Goal: Task Accomplishment & Management: Manage account settings

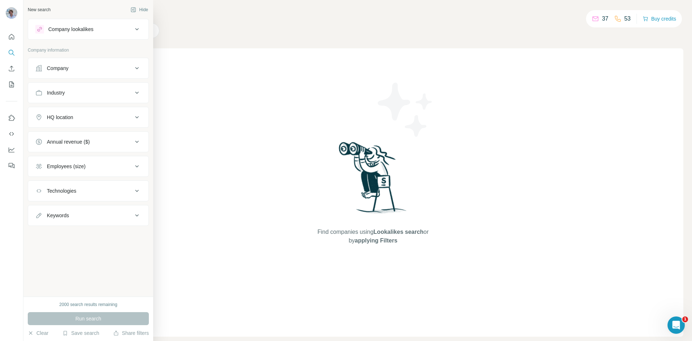
click at [94, 92] on div "Industry" at bounding box center [83, 92] width 97 height 7
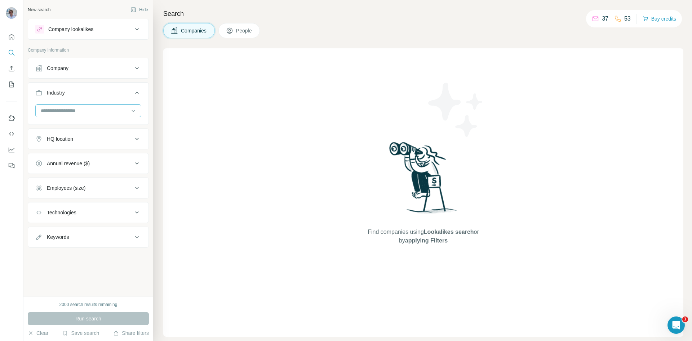
click at [85, 111] on input at bounding box center [84, 111] width 89 height 8
click at [79, 114] on input at bounding box center [84, 111] width 89 height 8
click at [79, 113] on input at bounding box center [84, 111] width 89 height 8
type input "***"
click at [81, 167] on div "Software" at bounding box center [88, 165] width 94 height 7
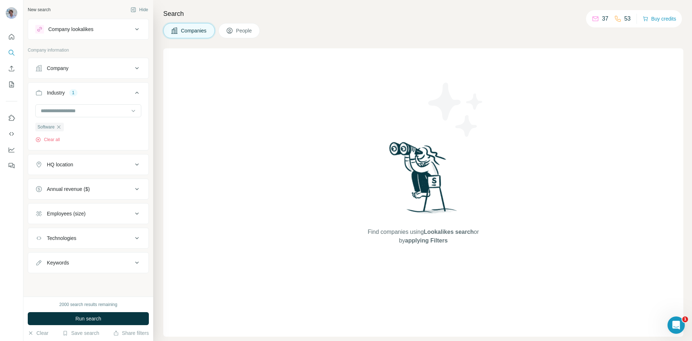
click at [68, 210] on button "Employees (size)" at bounding box center [88, 213] width 120 height 17
click at [53, 254] on span "11-50" at bounding box center [52, 255] width 16 height 7
click at [239, 27] on button "People" at bounding box center [239, 30] width 42 height 15
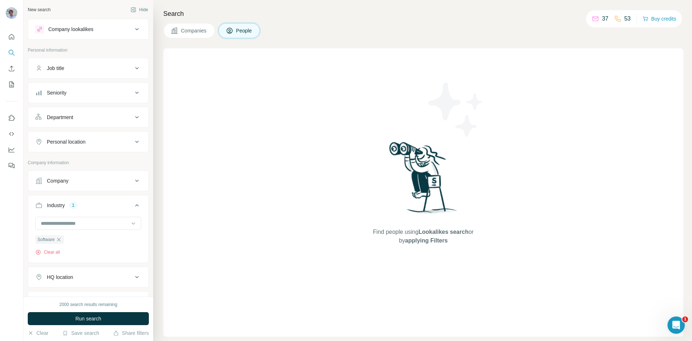
click at [200, 176] on div "Find people using Lookalikes search or by applying Filters" at bounding box center [423, 192] width 520 height 288
click at [80, 79] on ul "Job title Seniority Department Personal location" at bounding box center [88, 105] width 121 height 94
click at [82, 69] on div "Job title" at bounding box center [83, 68] width 97 height 7
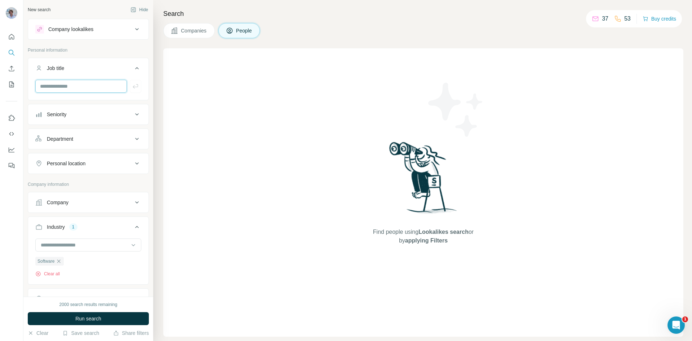
click at [84, 85] on input "text" at bounding box center [81, 86] width 92 height 13
type input "**********"
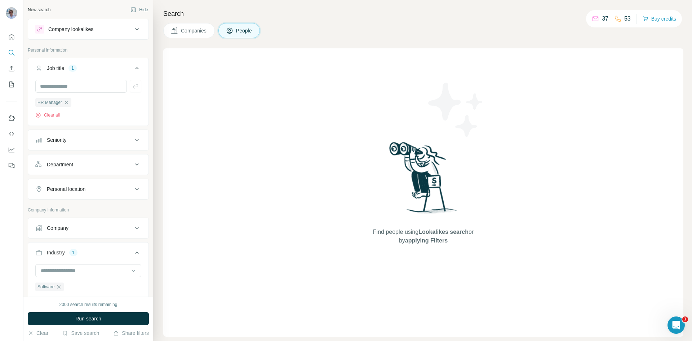
click at [85, 185] on button "Personal location" at bounding box center [88, 188] width 120 height 17
click at [71, 212] on input "text" at bounding box center [88, 206] width 106 height 13
type input "******"
click at [89, 229] on div "🇳🇱 [GEOGRAPHIC_DATA]" at bounding box center [85, 226] width 88 height 9
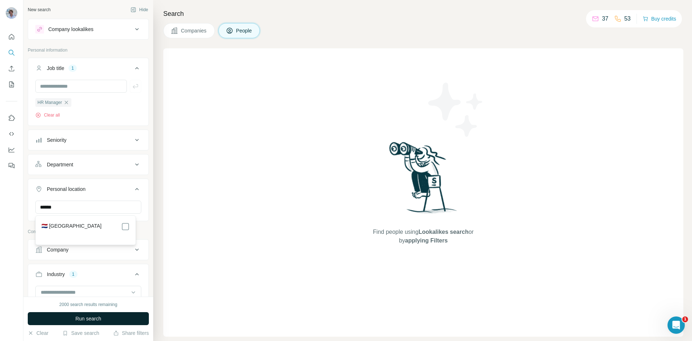
click at [85, 314] on button "Run search" at bounding box center [88, 318] width 121 height 13
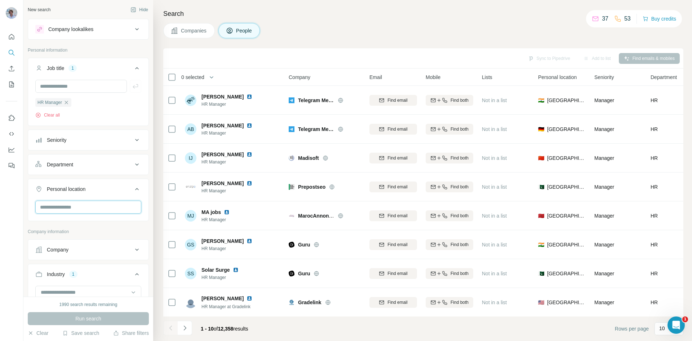
click at [68, 207] on input "text" at bounding box center [88, 206] width 106 height 13
type input "******"
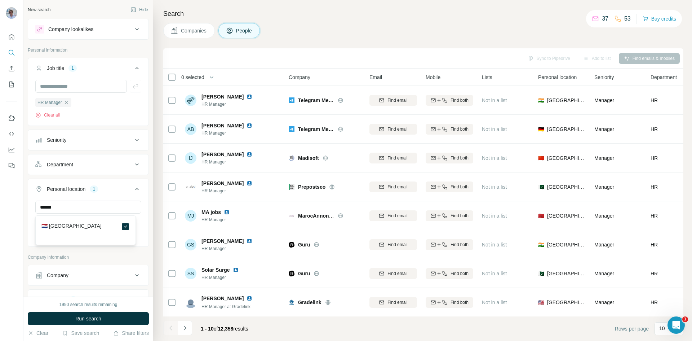
click at [145, 192] on div "New search Hide Company lookalikes Personal information Job title 1 HR Manager …" at bounding box center [88, 148] width 130 height 296
click at [70, 318] on button "Run search" at bounding box center [88, 318] width 121 height 13
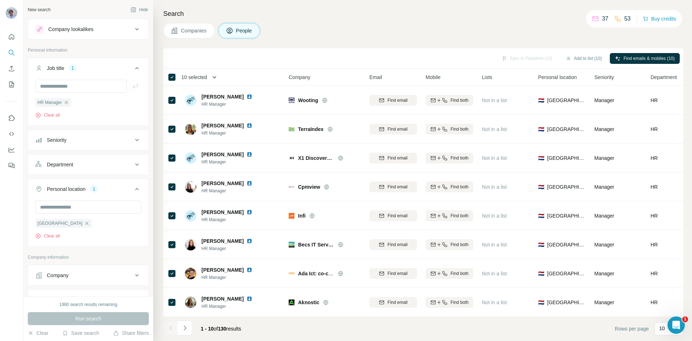
click at [212, 75] on button "button" at bounding box center [214, 77] width 14 height 14
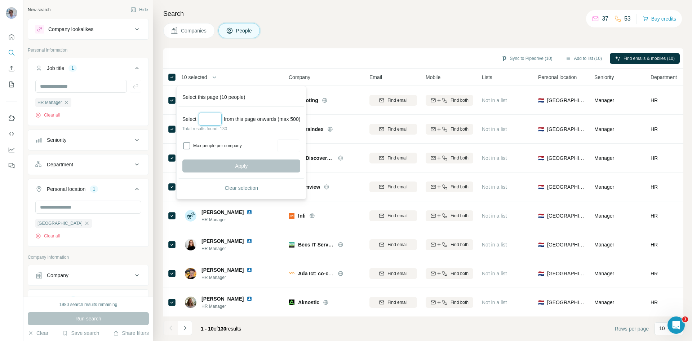
click at [211, 120] on input "Select a number (up to 500)" at bounding box center [210, 118] width 23 height 13
type input "***"
click at [232, 168] on button "Apply" at bounding box center [241, 165] width 118 height 13
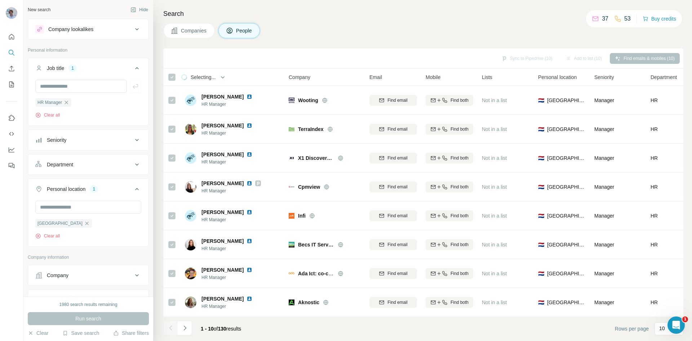
click at [635, 56] on div "Sync to Pipedrive (10) Add to list (10) Find emails & mobiles (10)" at bounding box center [423, 58] width 513 height 13
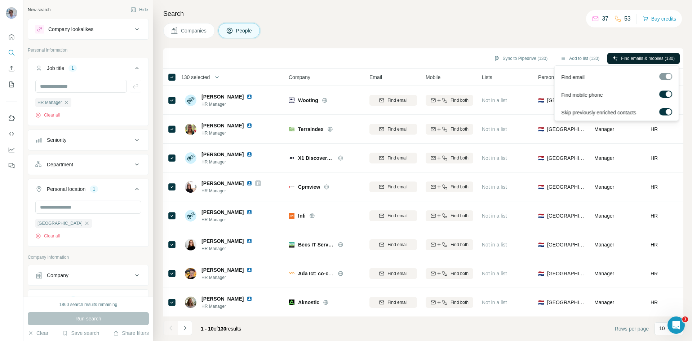
click at [640, 57] on span "Find emails & mobiles (130)" at bounding box center [648, 58] width 54 height 6
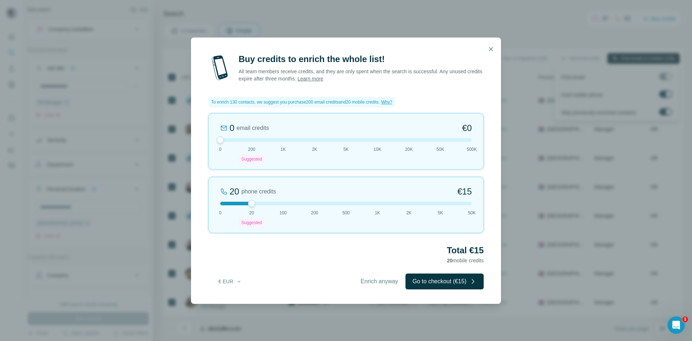
drag, startPoint x: 250, startPoint y: 139, endPoint x: 215, endPoint y: 148, distance: 36.0
click at [215, 148] on div "0 email credits €0 0 200 Suggested 1K 2K 5K 10K 20K 50K 500K" at bounding box center [345, 141] width 275 height 56
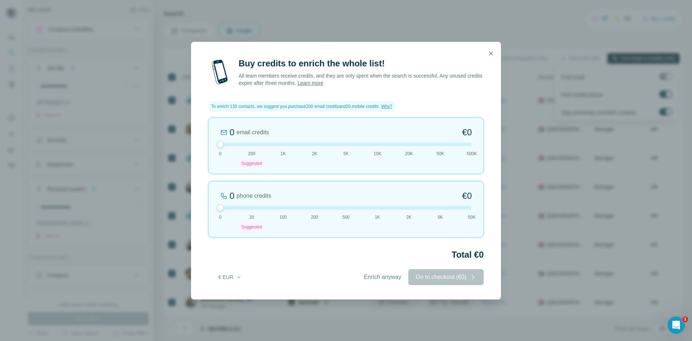
drag, startPoint x: 252, startPoint y: 202, endPoint x: 203, endPoint y: 210, distance: 49.6
click at [203, 210] on div "Buy credits to enrich the whole list! All team members receive credits, and the…" at bounding box center [346, 178] width 310 height 241
click at [221, 209] on div at bounding box center [220, 207] width 7 height 7
click at [439, 272] on div "Enrich anyway Go to checkout (€0)" at bounding box center [419, 277] width 127 height 16
click at [437, 277] on div "Enrich anyway Go to checkout (€0)" at bounding box center [419, 277] width 127 height 16
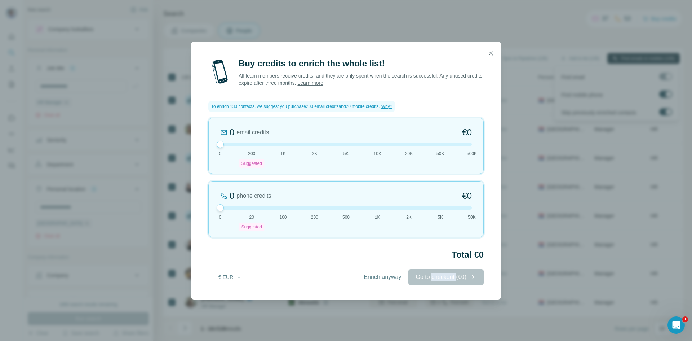
click at [436, 277] on div "Enrich anyway Go to checkout (€0)" at bounding box center [419, 277] width 127 height 16
click at [487, 53] on icon "button" at bounding box center [490, 53] width 7 height 7
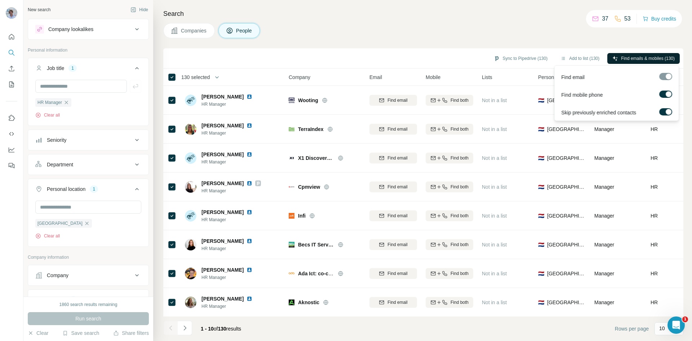
click at [626, 57] on span "Find emails & mobiles (130)" at bounding box center [648, 58] width 54 height 6
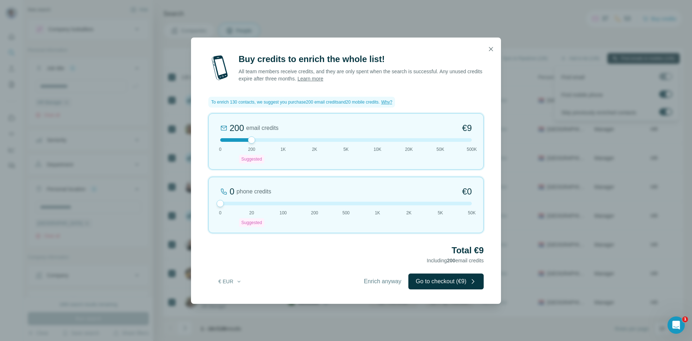
drag, startPoint x: 250, startPoint y: 203, endPoint x: 198, endPoint y: 219, distance: 54.6
click at [199, 219] on div "Buy credits to enrich the whole list! All team members receive credits, and the…" at bounding box center [346, 178] width 310 height 250
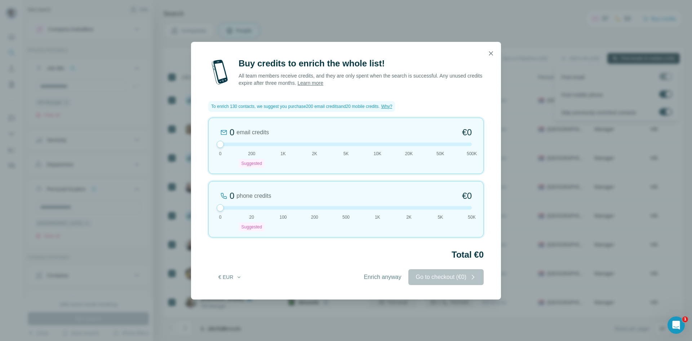
drag, startPoint x: 250, startPoint y: 143, endPoint x: 138, endPoint y: 170, distance: 115.4
click at [136, 172] on div "Buy credits to enrich the whole list! All team members receive credits, and the…" at bounding box center [346, 170] width 692 height 341
click at [486, 56] on button "button" at bounding box center [491, 53] width 14 height 14
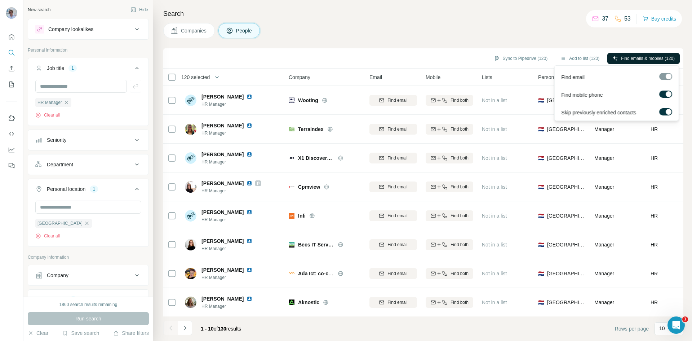
click at [189, 70] on th "120 selected" at bounding box center [220, 76] width 115 height 17
click at [219, 77] on icon "button" at bounding box center [216, 77] width 7 height 7
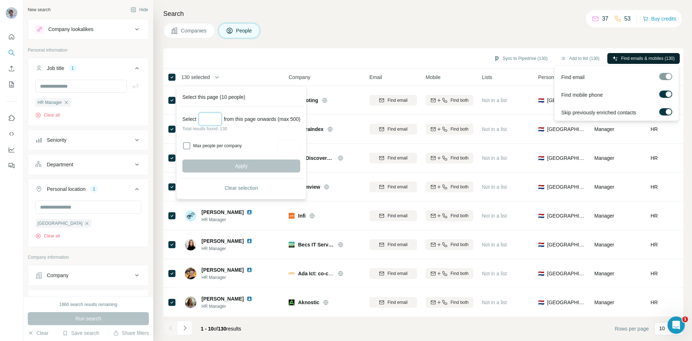
click at [211, 119] on input "Select a number (up to 500)" at bounding box center [210, 118] width 23 height 13
type input "**"
click at [229, 167] on button "Apply" at bounding box center [241, 165] width 118 height 13
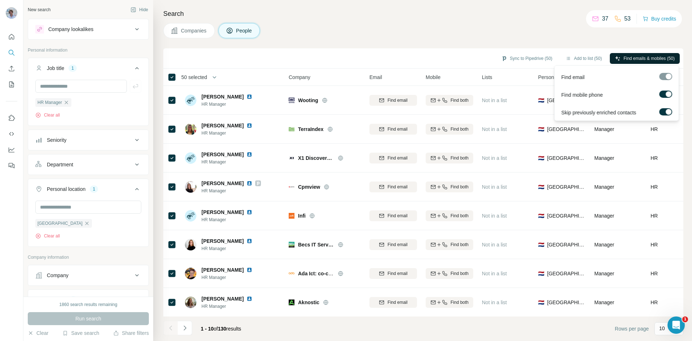
click at [648, 58] on span "Find emails & mobiles (50)" at bounding box center [649, 58] width 51 height 6
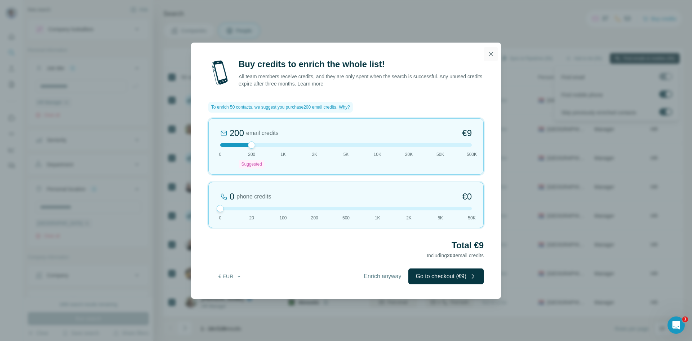
click at [492, 57] on icon "button" at bounding box center [490, 53] width 7 height 7
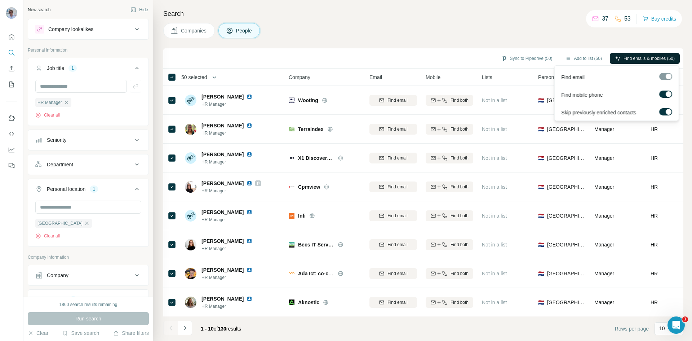
click at [212, 75] on button "button" at bounding box center [214, 77] width 14 height 14
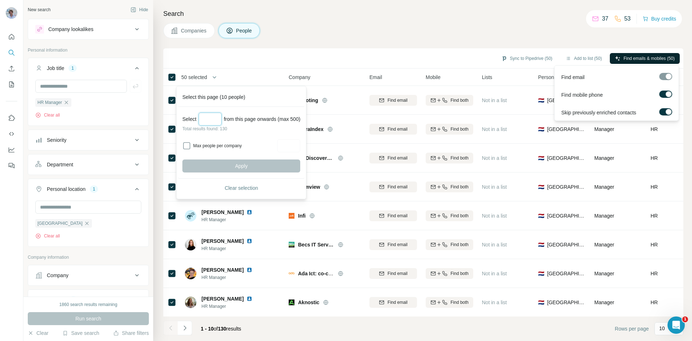
click at [203, 115] on input "Select a number (up to 500)" at bounding box center [210, 118] width 23 height 13
type input "***"
click at [218, 160] on button "Apply" at bounding box center [241, 165] width 118 height 13
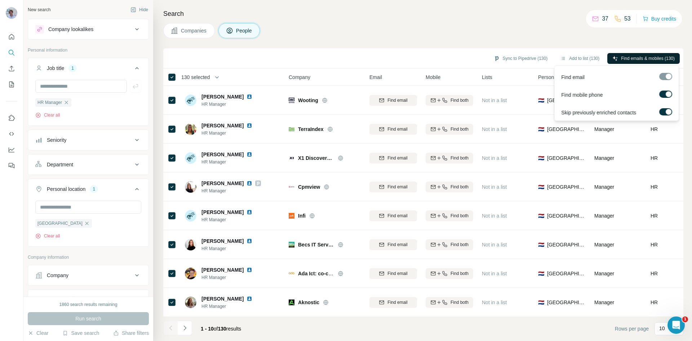
click at [616, 55] on button "Find emails & mobiles (130)" at bounding box center [643, 58] width 72 height 11
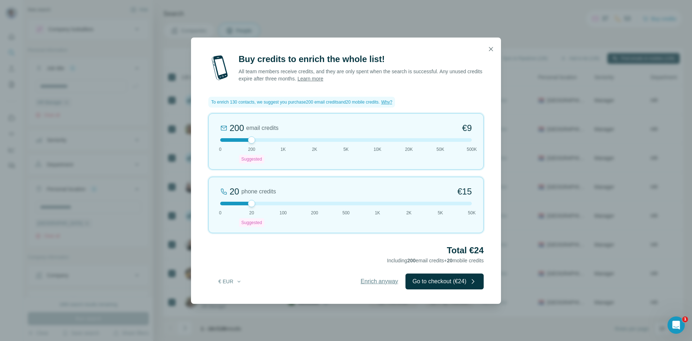
click at [365, 277] on span "Enrich anyway" at bounding box center [379, 281] width 37 height 9
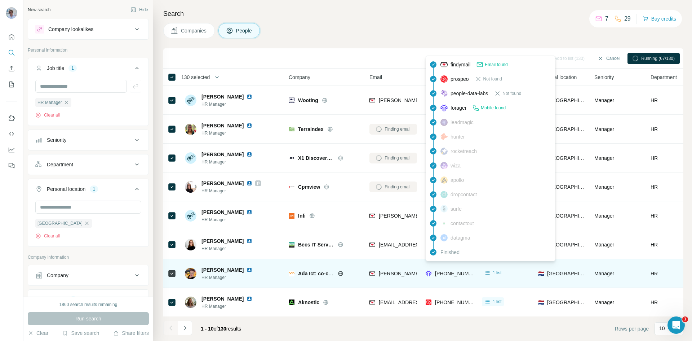
scroll to position [62, 0]
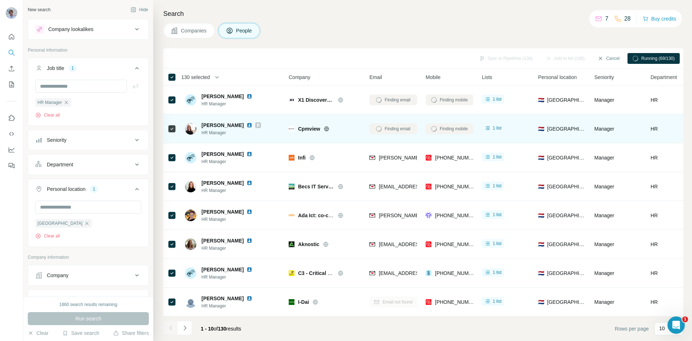
click at [247, 122] on img at bounding box center [250, 125] width 6 height 6
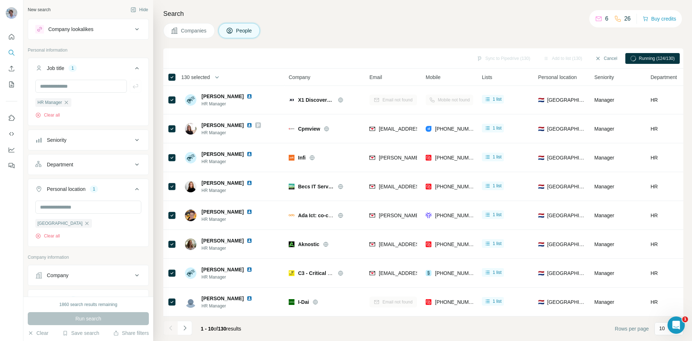
click at [418, 31] on div "Companies People" at bounding box center [423, 30] width 520 height 15
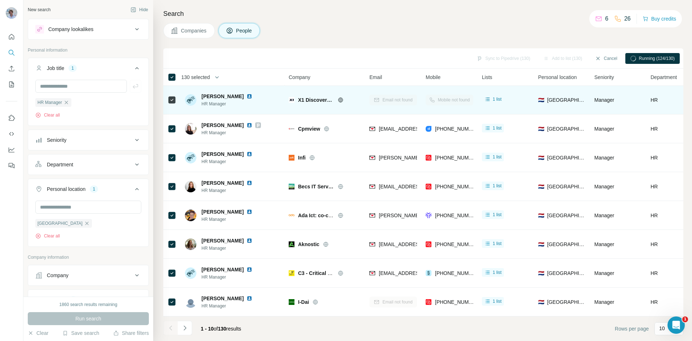
click at [441, 97] on div "Mobile not found" at bounding box center [450, 100] width 48 height 20
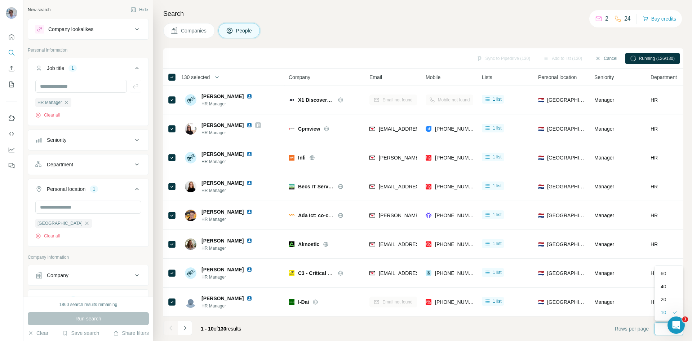
scroll to position [0, 0]
click at [665, 270] on p "60" at bounding box center [664, 273] width 6 height 7
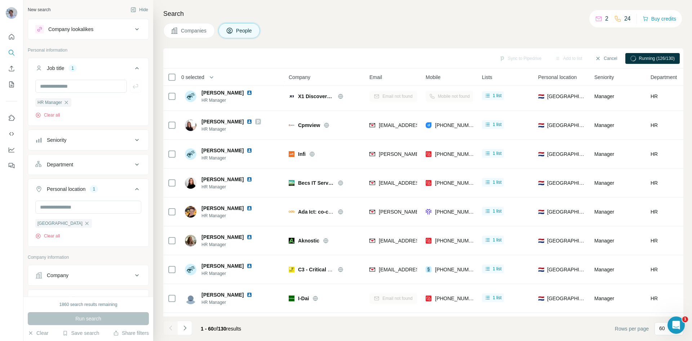
scroll to position [566, 0]
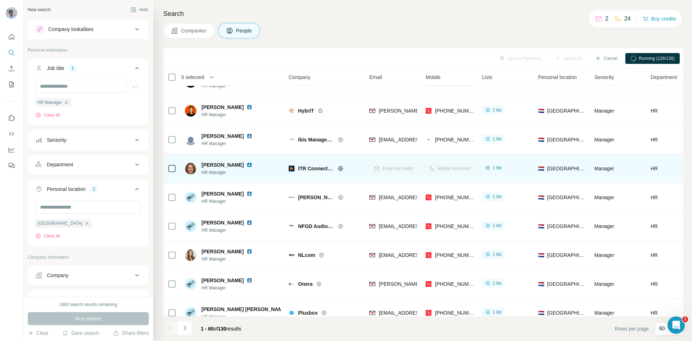
click at [451, 169] on div "Mobile not found" at bounding box center [450, 168] width 48 height 20
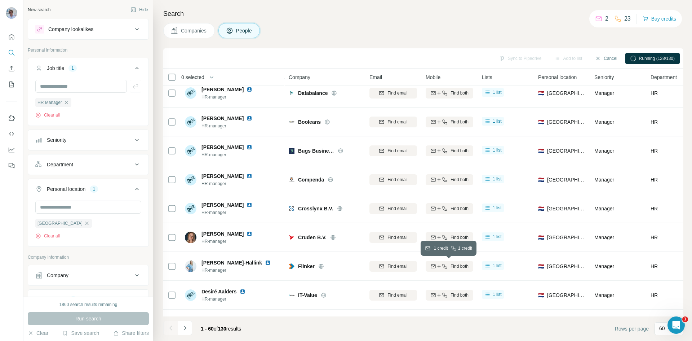
scroll to position [1503, 0]
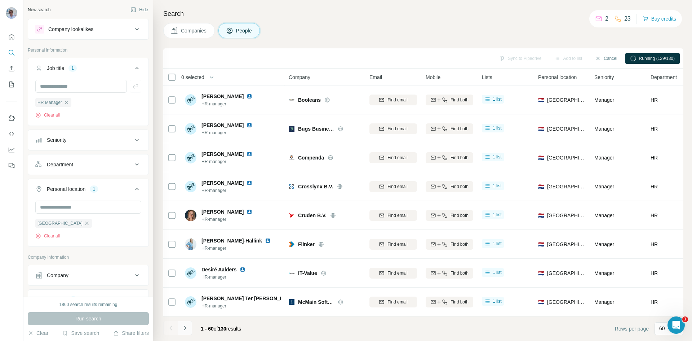
click at [187, 331] on icon "Navigate to next page" at bounding box center [184, 327] width 7 height 7
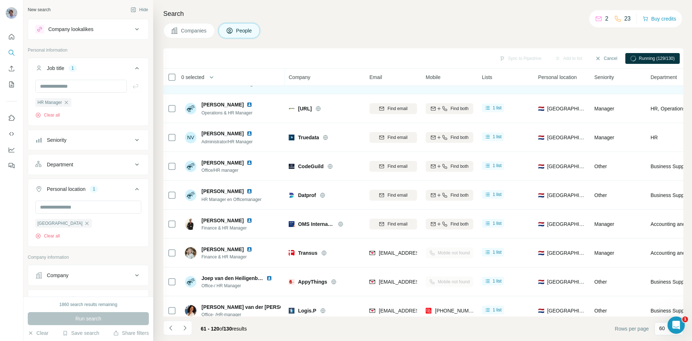
scroll to position [206, 0]
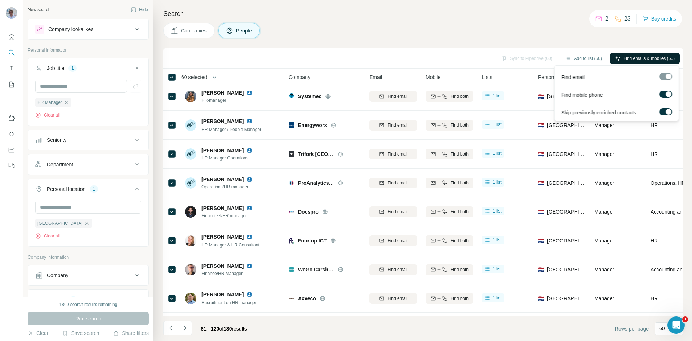
click at [644, 56] on span "Find emails & mobiles (60)" at bounding box center [649, 58] width 51 height 6
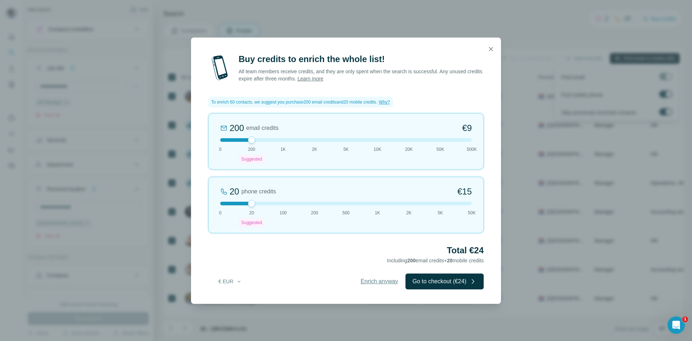
click at [372, 282] on span "Enrich anyway" at bounding box center [379, 281] width 37 height 9
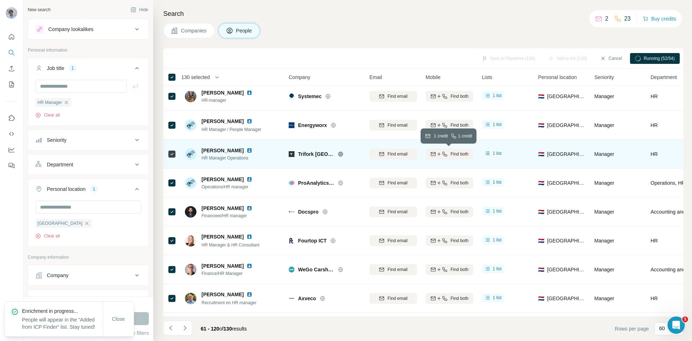
click at [446, 156] on icon "button" at bounding box center [445, 154] width 6 height 6
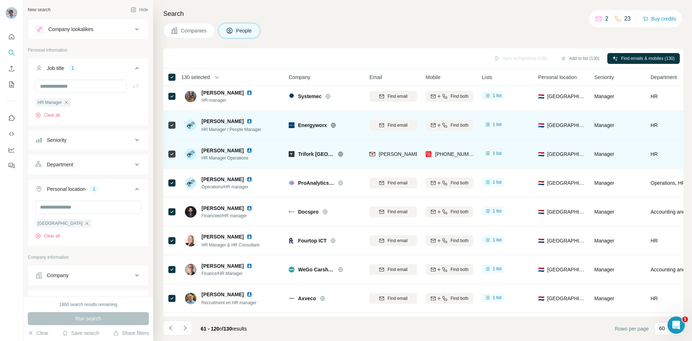
click at [459, 124] on span "Find both" at bounding box center [460, 125] width 18 height 6
click at [456, 124] on span "Find both" at bounding box center [460, 125] width 18 height 6
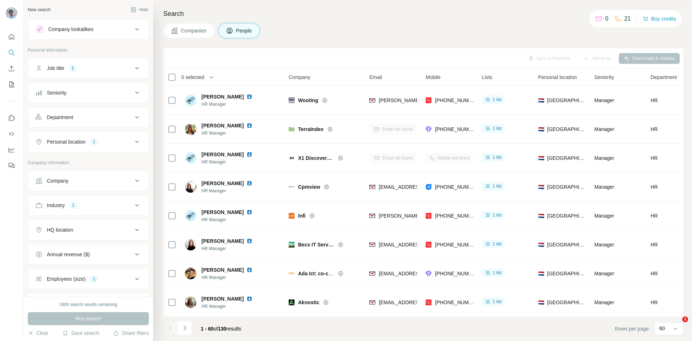
click at [185, 330] on icon "Navigate to next page" at bounding box center [184, 327] width 7 height 7
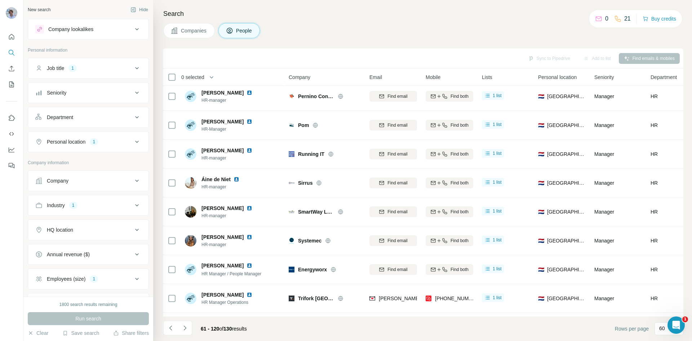
scroll to position [216, 0]
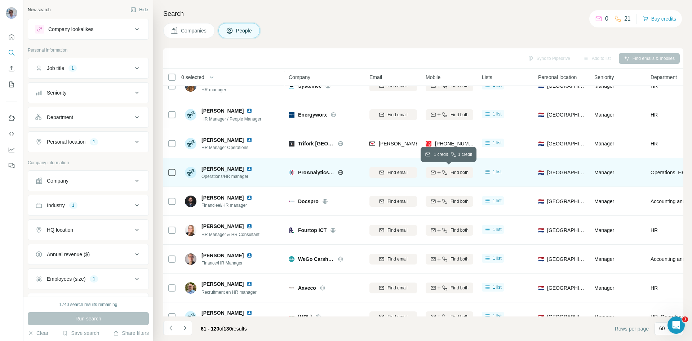
click at [457, 170] on span "Find both" at bounding box center [460, 172] width 18 height 6
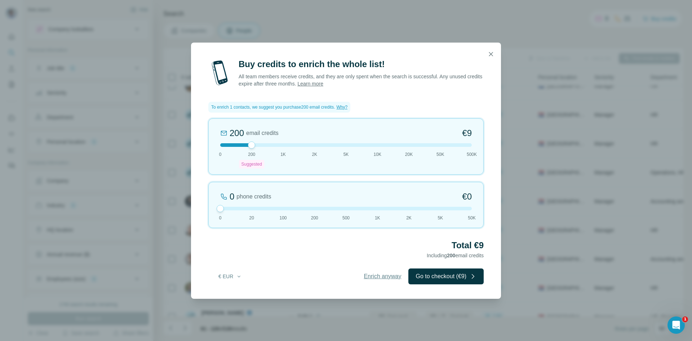
click at [376, 275] on span "Enrich anyway" at bounding box center [382, 276] width 37 height 9
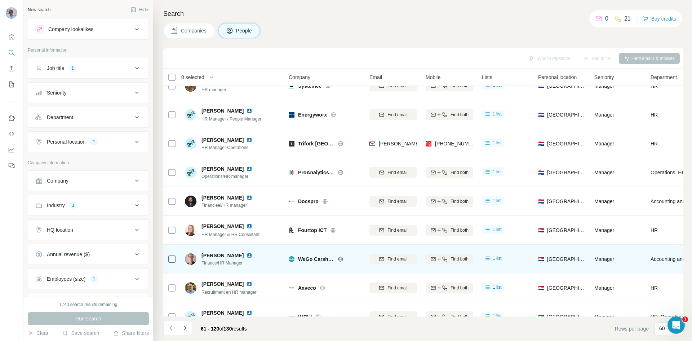
click at [443, 256] on icon "button" at bounding box center [445, 259] width 6 height 6
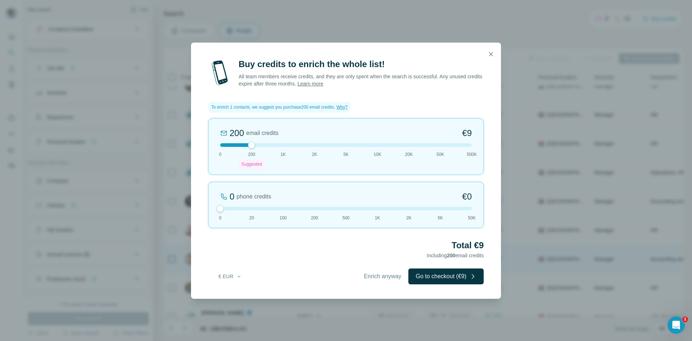
click at [356, 273] on button "Enrich anyway" at bounding box center [382, 276] width 52 height 16
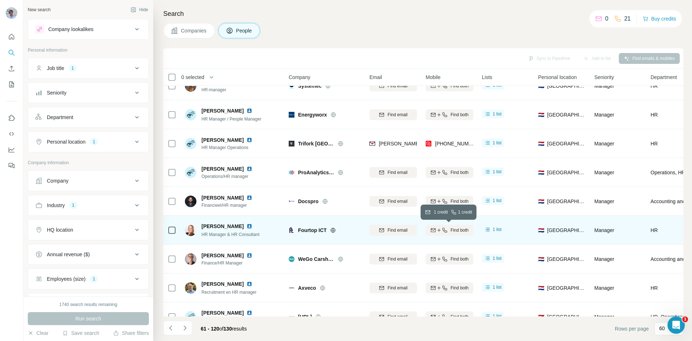
click at [442, 231] on icon "button" at bounding box center [445, 230] width 6 height 6
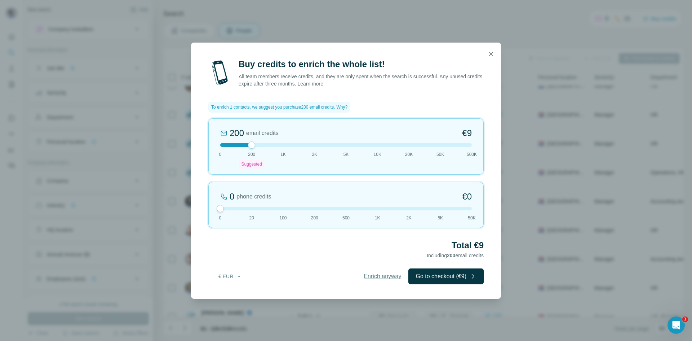
click at [381, 275] on span "Enrich anyway" at bounding box center [382, 276] width 37 height 9
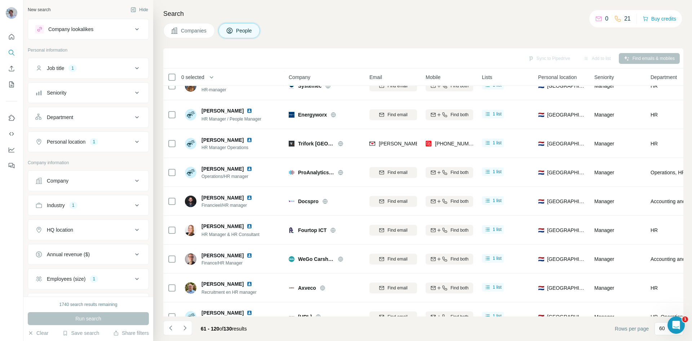
click at [446, 78] on div "Mobile" at bounding box center [450, 77] width 48 height 8
click at [177, 81] on th "0 selected" at bounding box center [220, 76] width 115 height 17
click at [212, 76] on icon "button" at bounding box center [211, 77] width 7 height 7
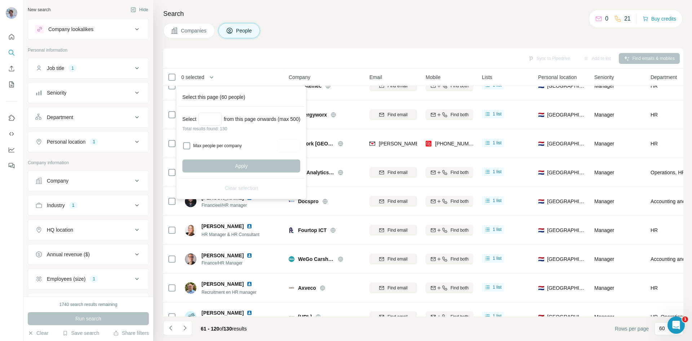
click at [363, 52] on div "Sync to Pipedrive Add to list Find emails & mobiles" at bounding box center [423, 58] width 513 height 13
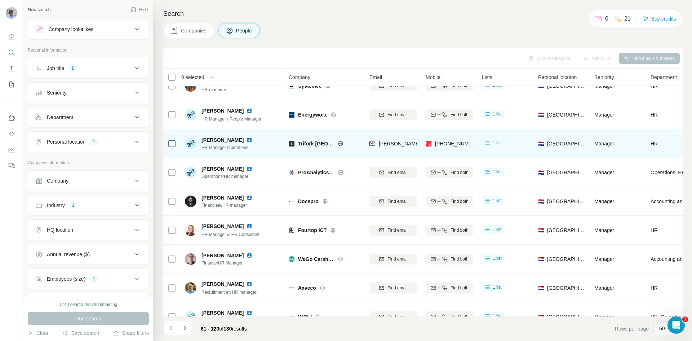
click at [492, 142] on div "1 list" at bounding box center [493, 142] width 18 height 7
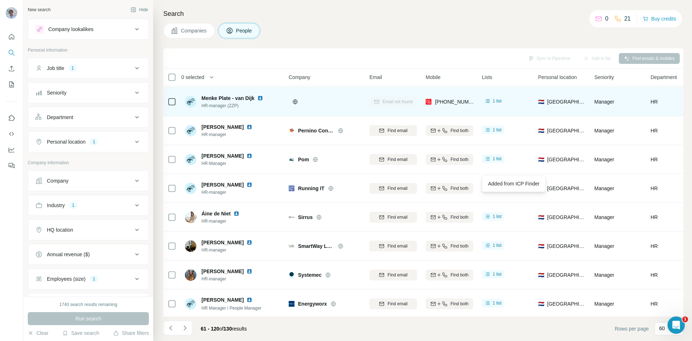
scroll to position [0, 0]
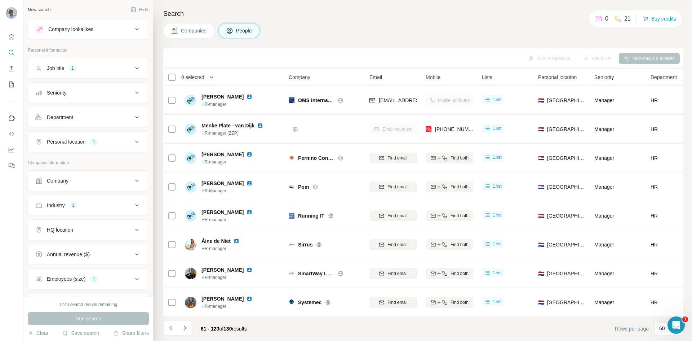
click at [215, 77] on icon "button" at bounding box center [211, 77] width 7 height 7
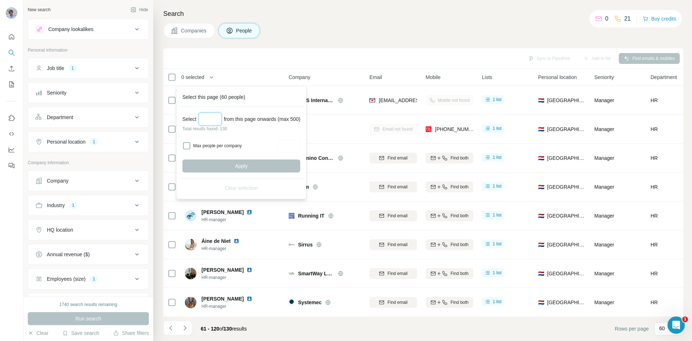
click at [217, 114] on input "Select a number (up to 500)" at bounding box center [210, 118] width 23 height 13
type input "***"
click at [291, 165] on button "Apply" at bounding box center [241, 165] width 118 height 13
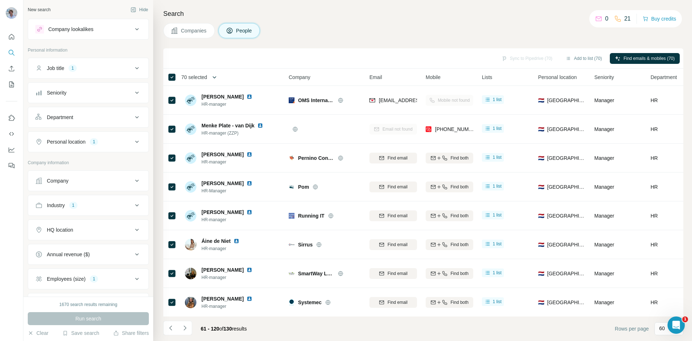
click at [217, 79] on icon "button" at bounding box center [214, 77] width 7 height 7
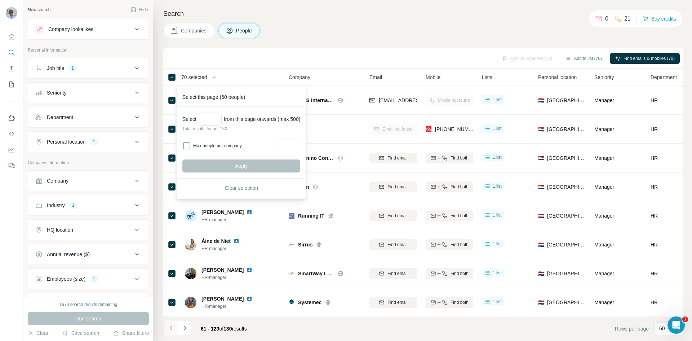
click at [165, 332] on button "Navigate to previous page" at bounding box center [170, 327] width 14 height 14
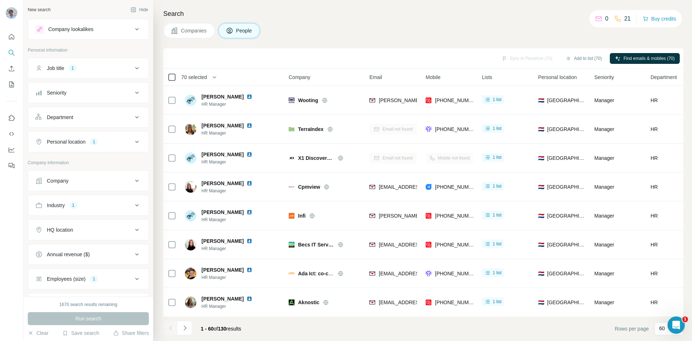
click at [174, 73] on icon at bounding box center [172, 77] width 9 height 9
click at [220, 76] on icon "button" at bounding box center [216, 77] width 7 height 7
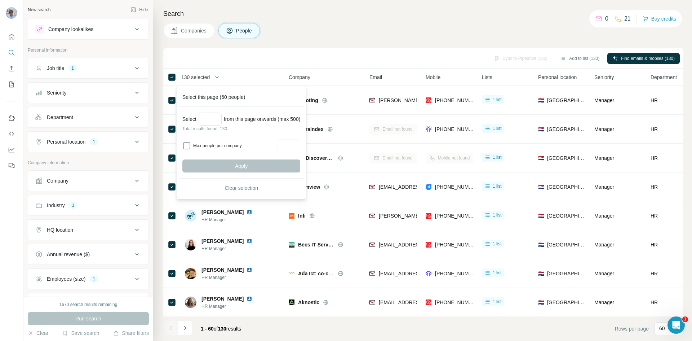
click at [289, 47] on div "Search Companies People Sync to Pipedrive (130) Add to list (130) Find emails &…" at bounding box center [422, 170] width 539 height 341
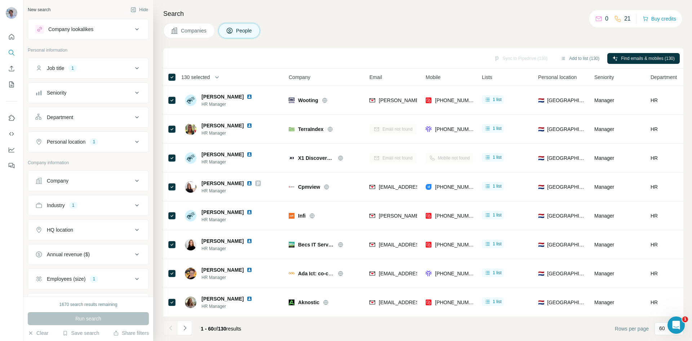
click at [522, 60] on div "Sync to Pipedrive (130) Add to list (130) Find emails & mobiles (130)" at bounding box center [423, 58] width 513 height 13
click at [508, 58] on div "Sync to Pipedrive (130) Add to list (130) Find emails & mobiles (130)" at bounding box center [423, 58] width 513 height 13
click at [518, 58] on div "Sync to Pipedrive (130) Add to list (130) Find emails & mobiles (130)" at bounding box center [423, 58] width 513 height 13
click at [563, 58] on button "Add to list (130)" at bounding box center [579, 58] width 49 height 11
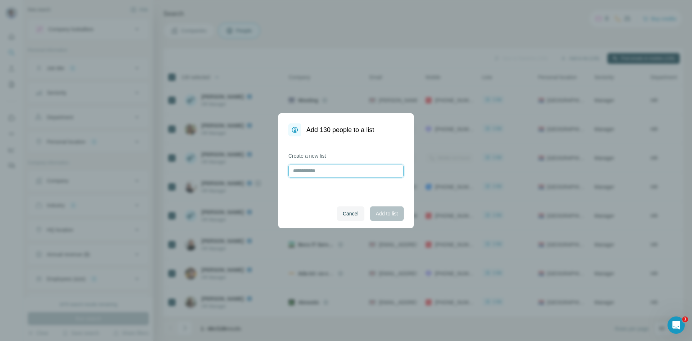
click at [324, 171] on input "text" at bounding box center [345, 170] width 115 height 13
type input "**********"
click at [387, 219] on button "Add to list" at bounding box center [387, 213] width 34 height 14
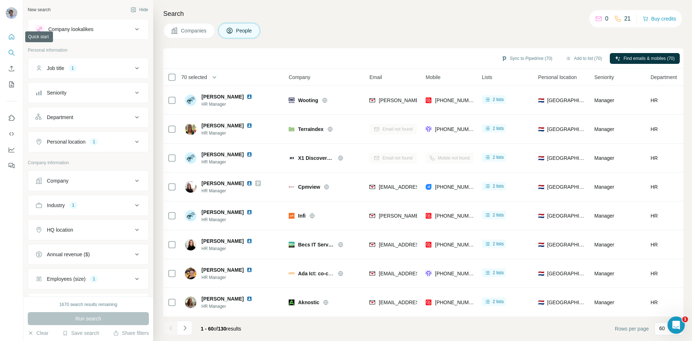
click at [14, 37] on icon "Quick start" at bounding box center [11, 36] width 5 height 5
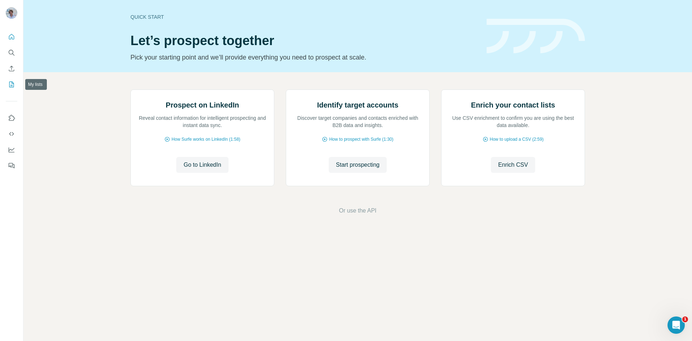
click at [13, 85] on icon "My lists" at bounding box center [11, 84] width 7 height 7
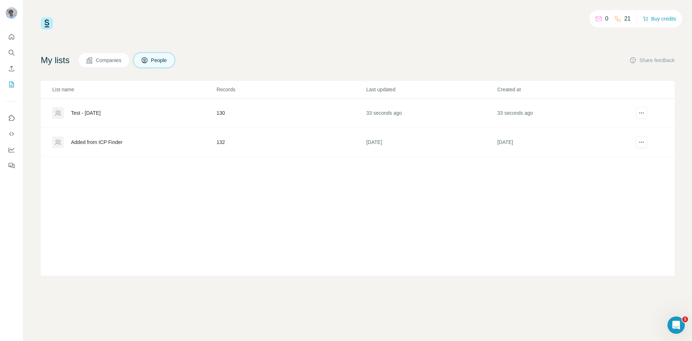
click at [117, 111] on div "Test - 28/8/2025" at bounding box center [134, 113] width 164 height 12
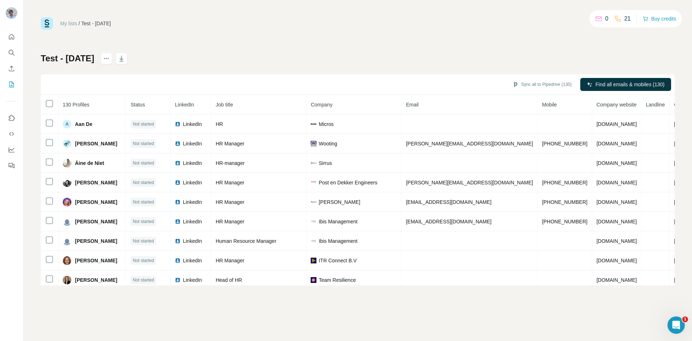
click at [531, 76] on div "Sync all to Pipedrive (130) Find all emails & mobiles (130)" at bounding box center [358, 84] width 634 height 21
click at [125, 55] on icon "button" at bounding box center [121, 58] width 7 height 7
